Goal: Obtain resource: Download file/media

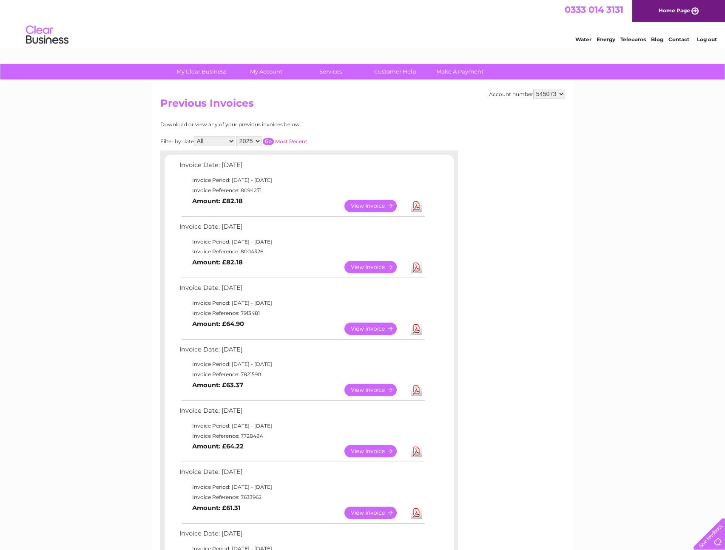
click at [371, 330] on link "View" at bounding box center [375, 329] width 62 height 12
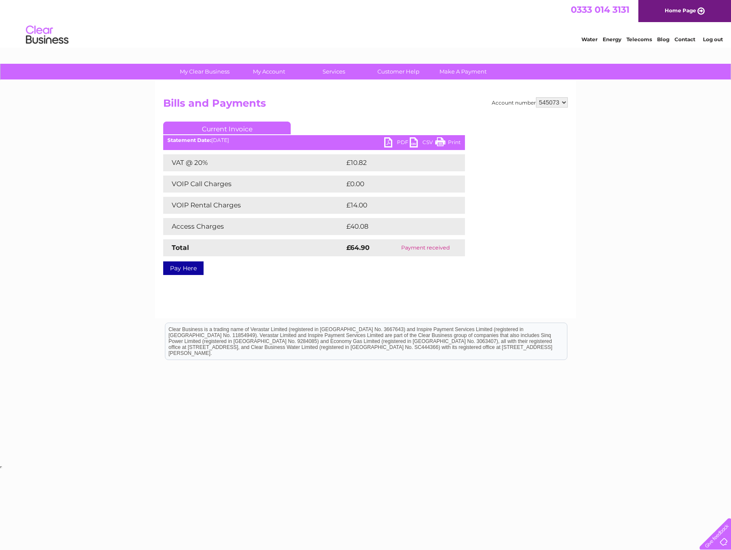
click at [399, 143] on link "PDF" at bounding box center [397, 143] width 26 height 12
